Goal: Task Accomplishment & Management: Manage account settings

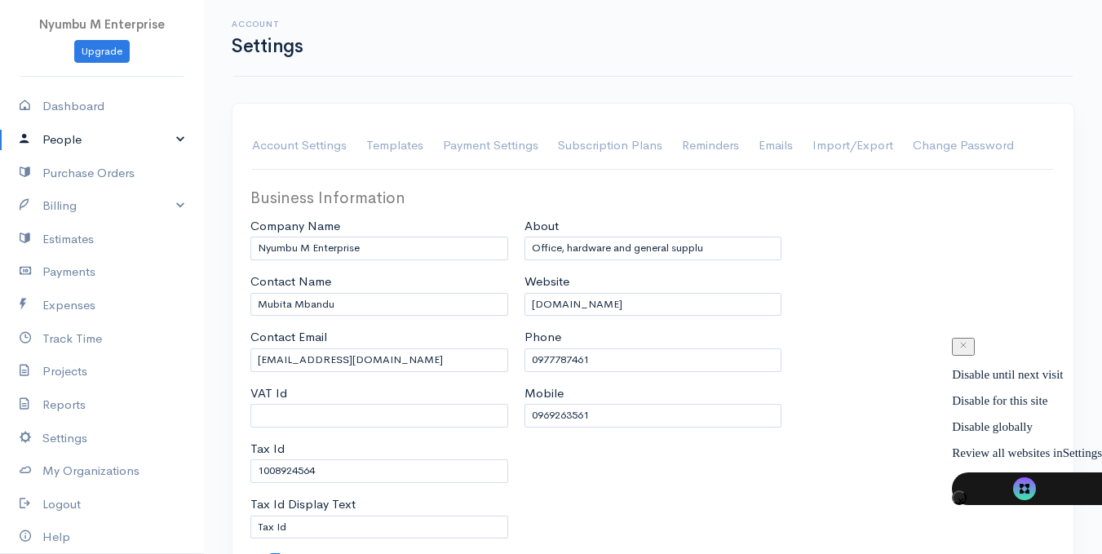
select select "[GEOGRAPHIC_DATA]"
select select "3"
click at [84, 104] on link "Dashboard" at bounding box center [102, 106] width 204 height 33
select select "365"
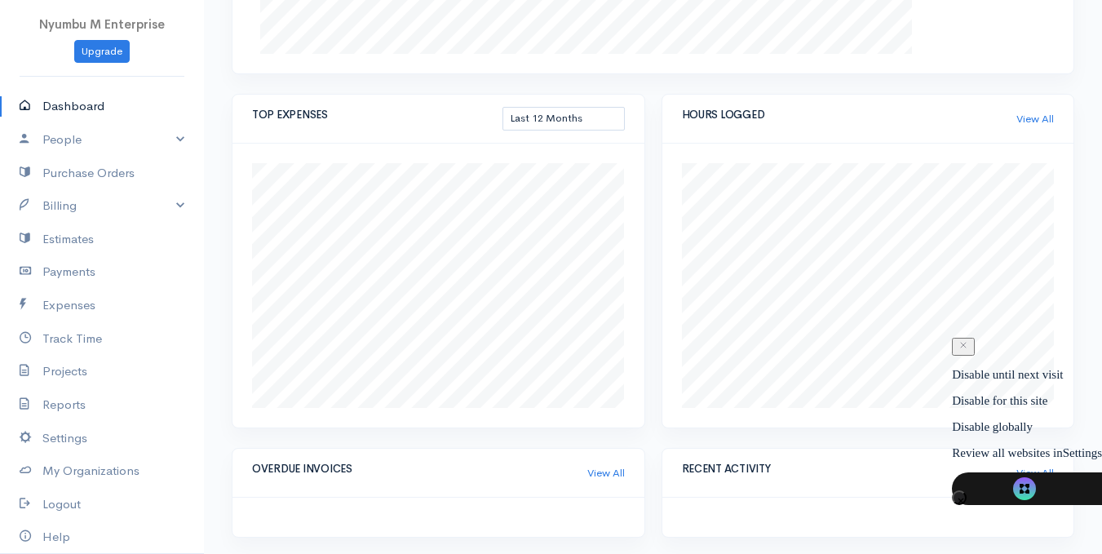
scroll to position [587, 0]
click at [597, 468] on link "View All" at bounding box center [606, 470] width 38 height 16
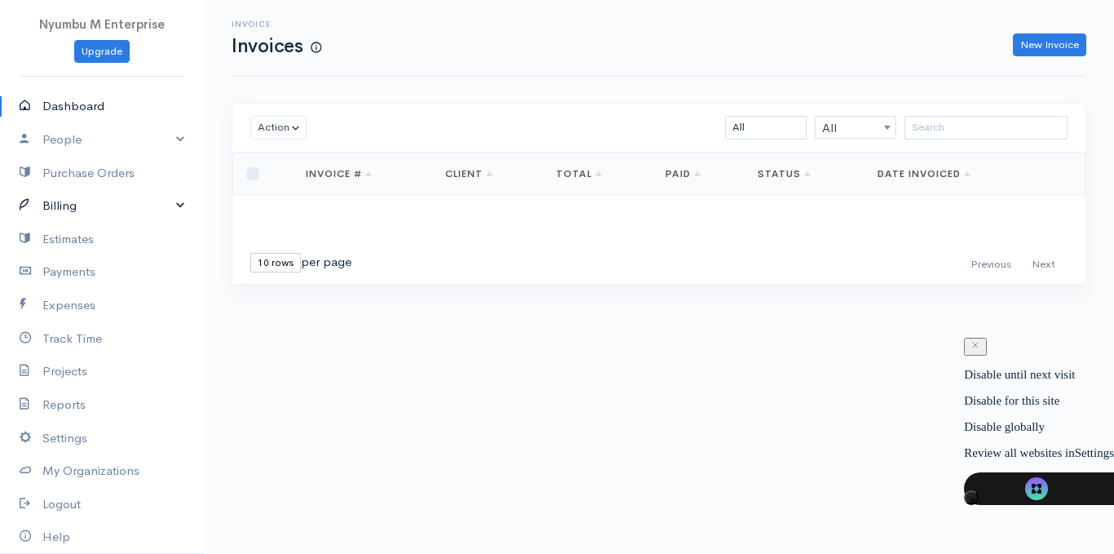
click at [171, 204] on link "Billing" at bounding box center [102, 205] width 204 height 33
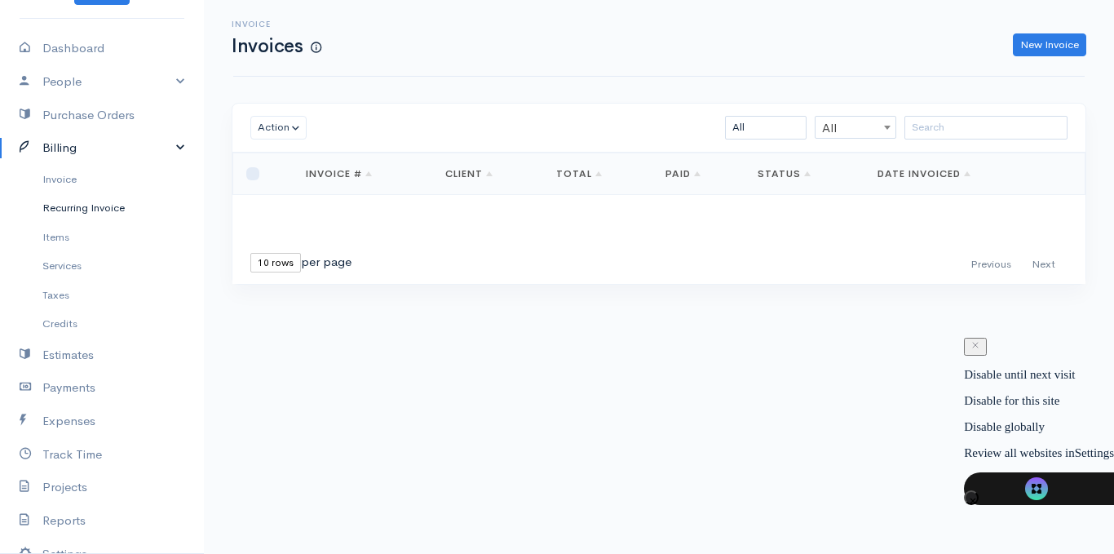
scroll to position [82, 0]
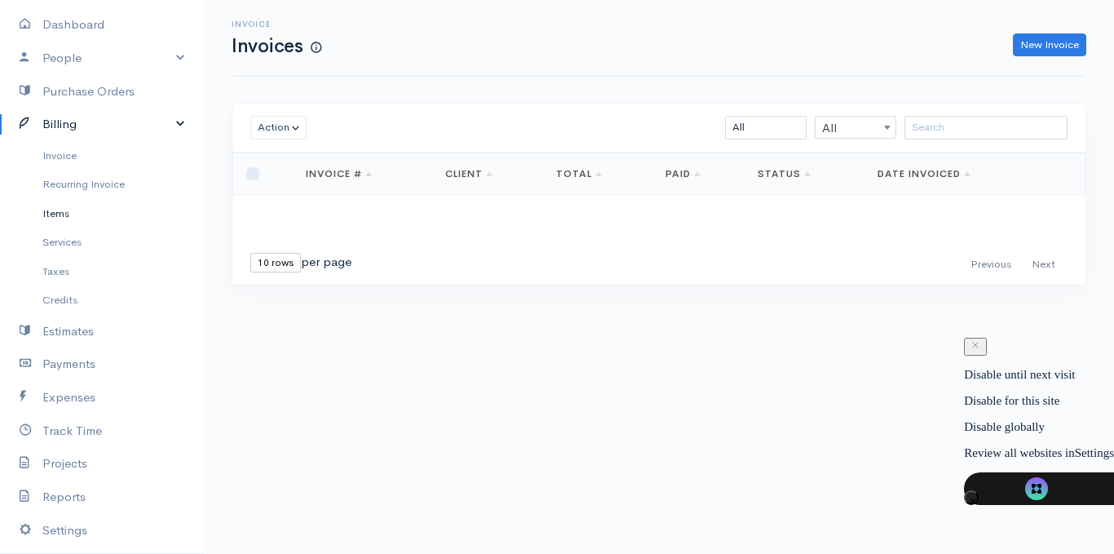
click at [70, 217] on link "Items" at bounding box center [102, 213] width 204 height 29
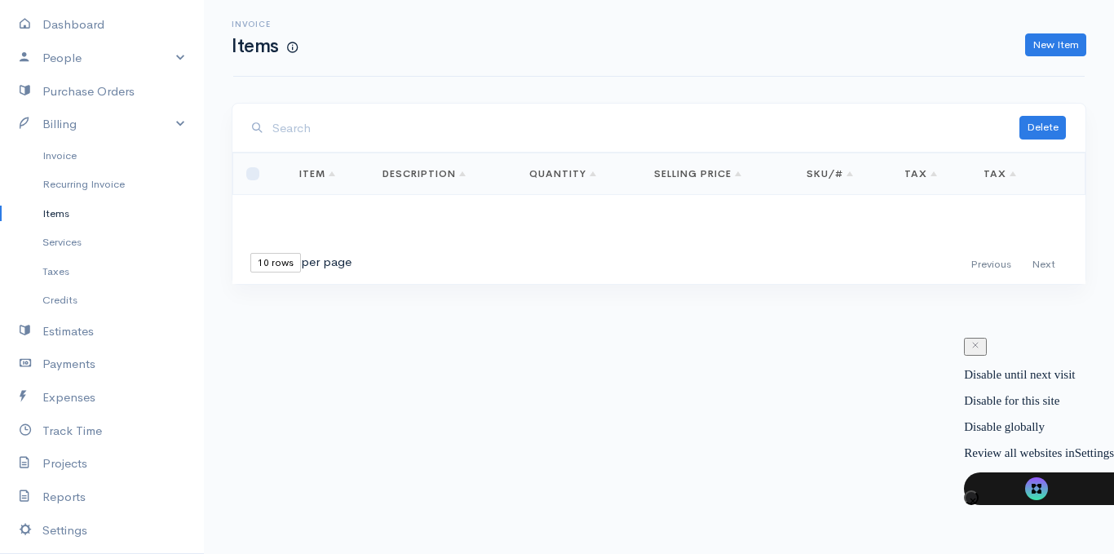
click at [60, 209] on link "Items" at bounding box center [102, 213] width 204 height 29
